Goal: Task Accomplishment & Management: Use online tool/utility

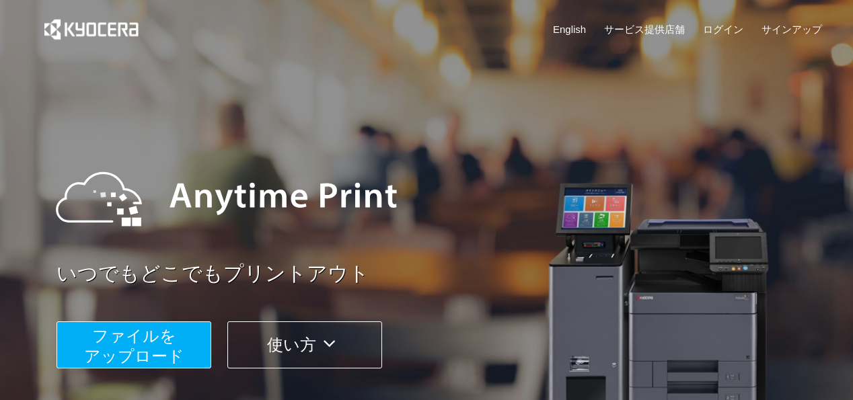
click at [160, 348] on span "ファイルを ​​アップロード" at bounding box center [134, 346] width 100 height 38
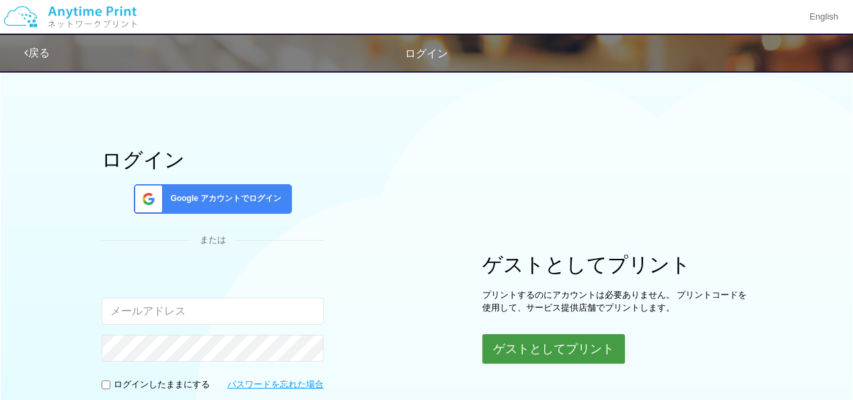
click at [517, 351] on button "ゲストとしてプリント" at bounding box center [553, 349] width 143 height 30
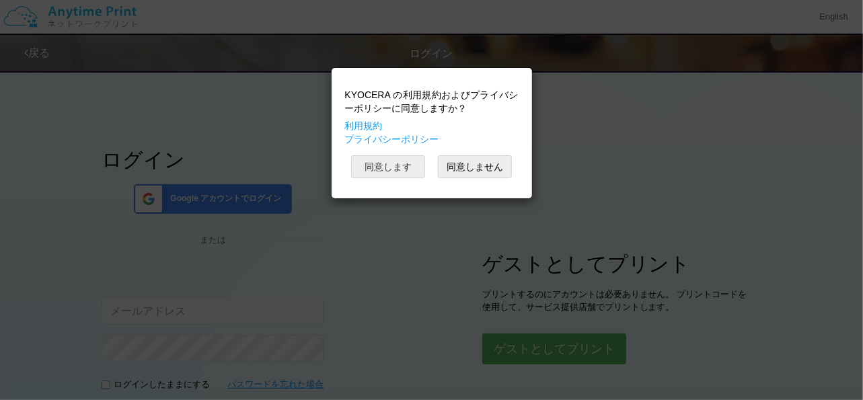
click at [401, 169] on button "同意します" at bounding box center [388, 166] width 74 height 23
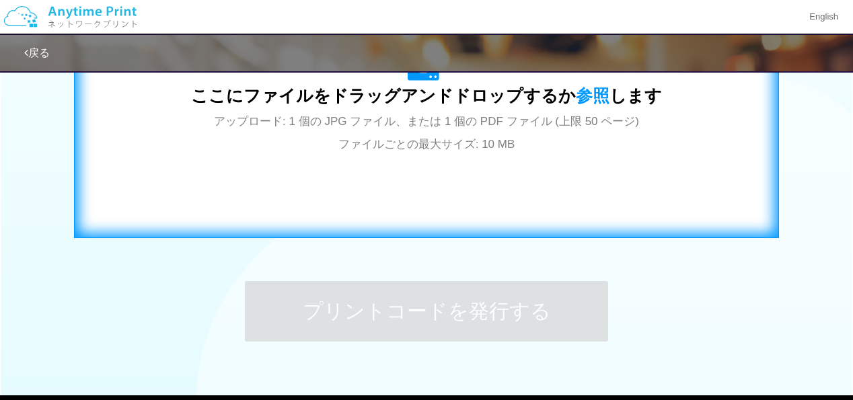
scroll to position [538, 0]
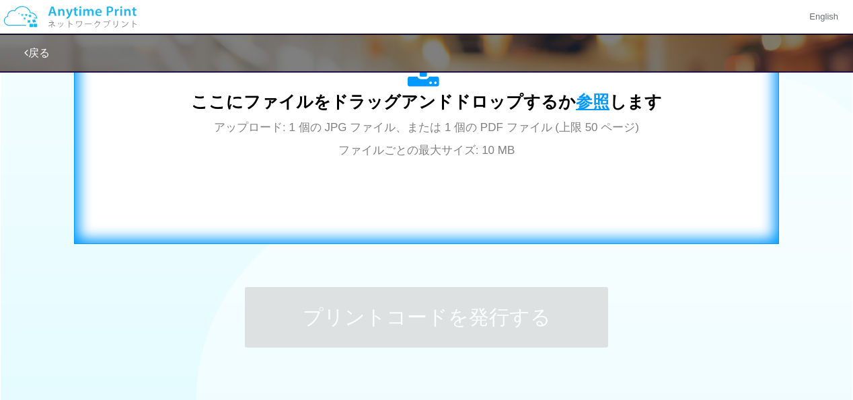
click at [585, 101] on span "参照" at bounding box center [593, 101] width 34 height 19
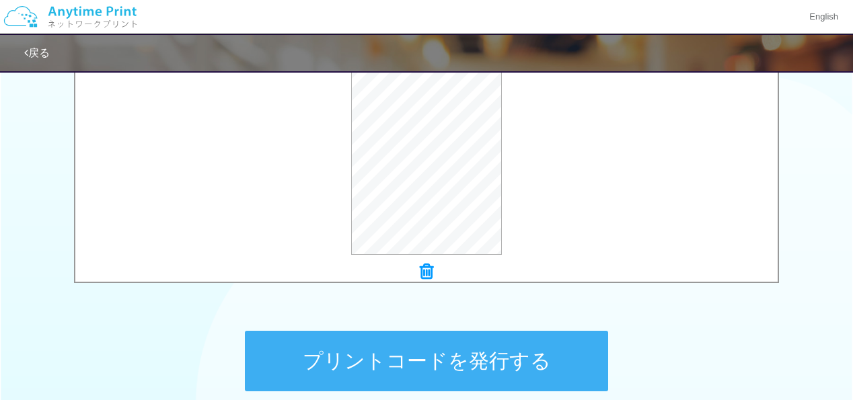
scroll to position [536, 0]
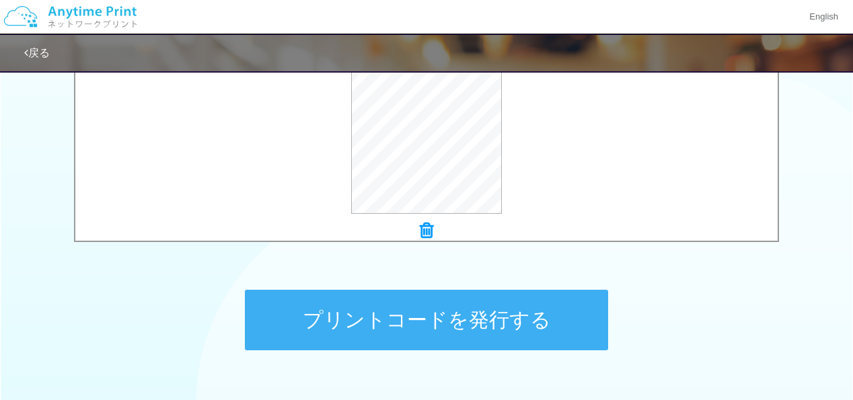
click at [488, 319] on button "プリントコードを発行する" at bounding box center [426, 320] width 363 height 61
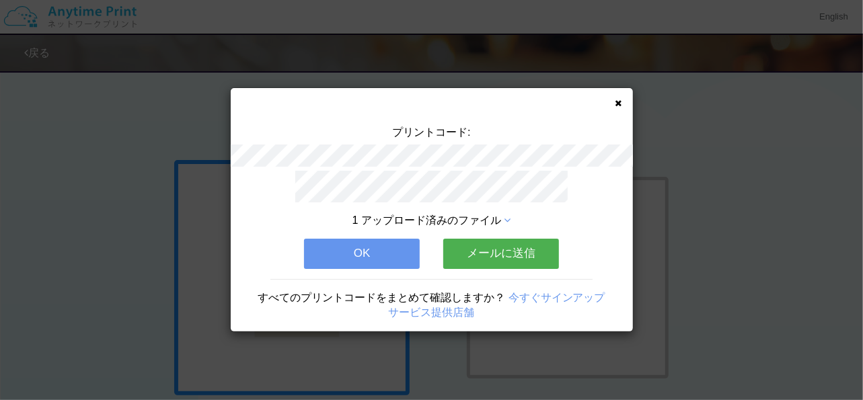
click at [619, 103] on icon at bounding box center [619, 103] width 7 height 9
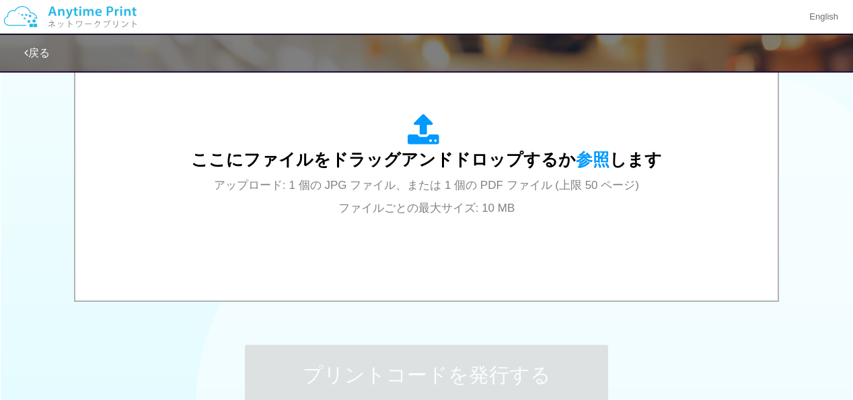
scroll to position [538, 0]
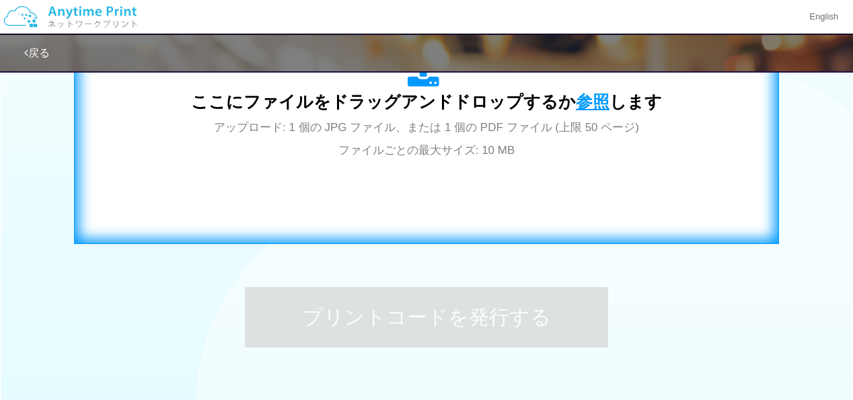
click at [589, 107] on span "参照" at bounding box center [593, 101] width 34 height 19
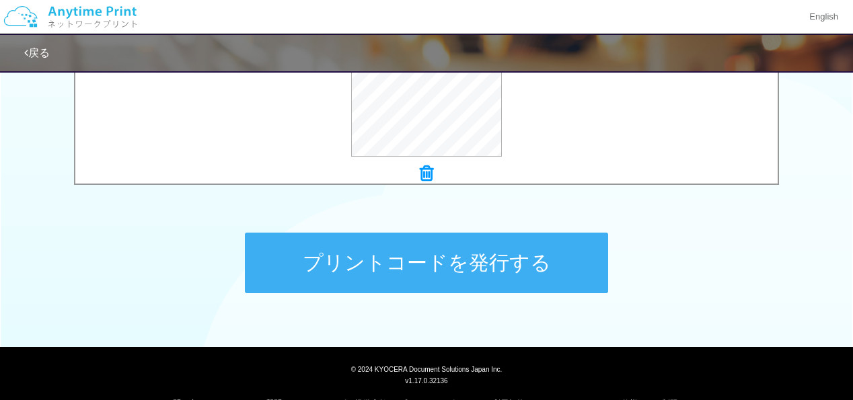
scroll to position [603, 0]
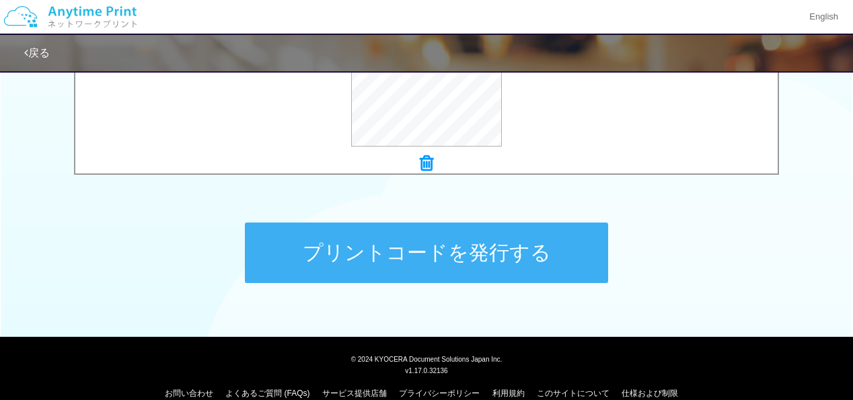
click at [504, 255] on button "プリントコードを発行する" at bounding box center [426, 253] width 363 height 61
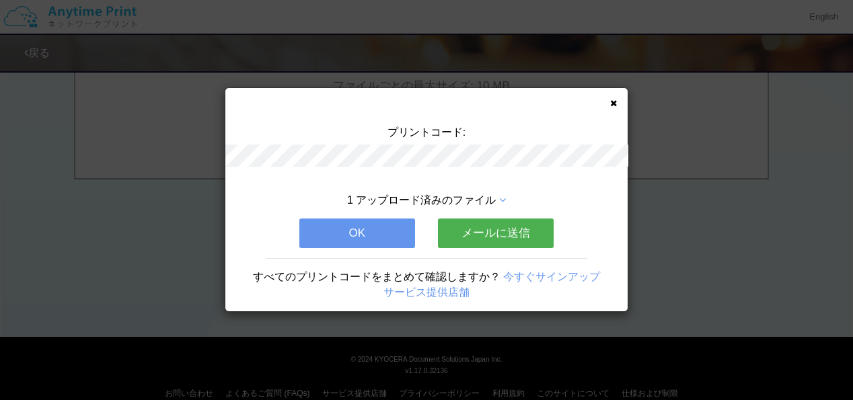
scroll to position [0, 0]
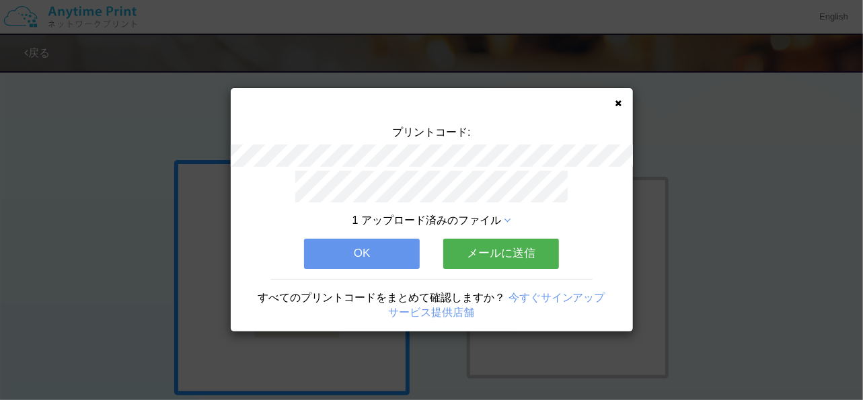
click at [617, 103] on icon at bounding box center [619, 103] width 7 height 9
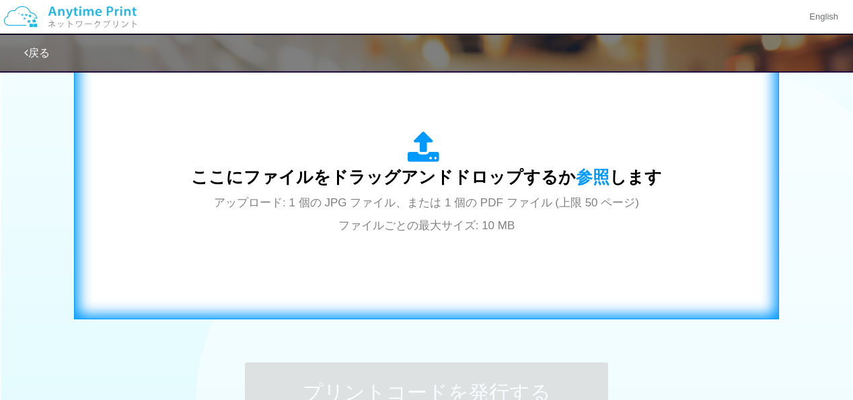
scroll to position [471, 0]
